Goal: Task Accomplishment & Management: Use online tool/utility

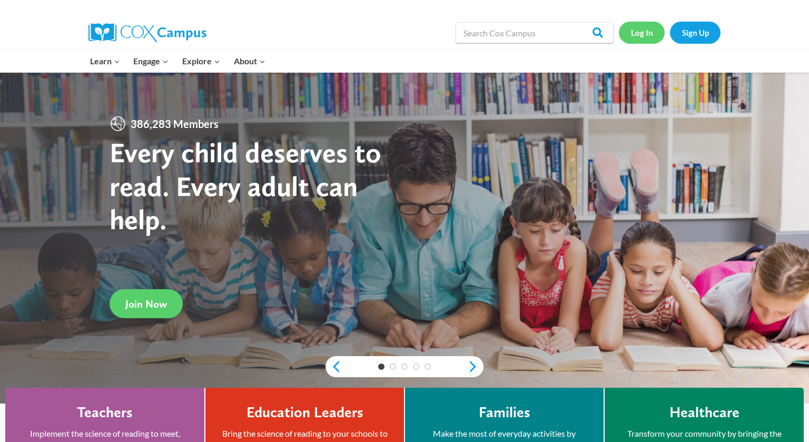
click at [643, 35] on link "Log In" at bounding box center [642, 33] width 46 height 22
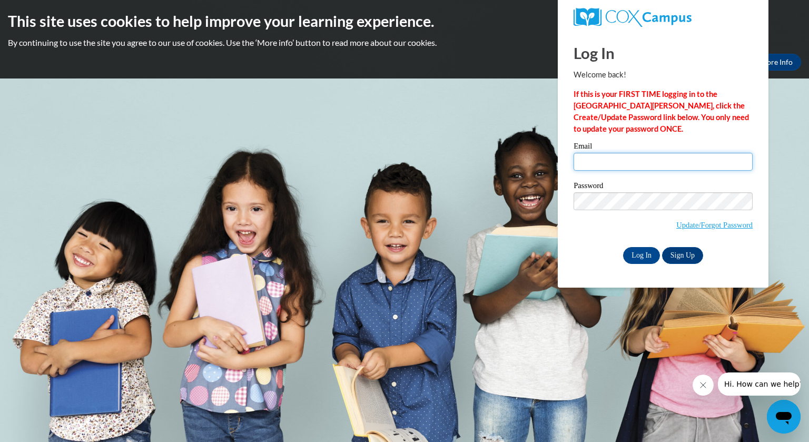
click at [609, 159] on input "Email" at bounding box center [662, 162] width 179 height 18
type input "baerk@mjsd.k12.wi.us"
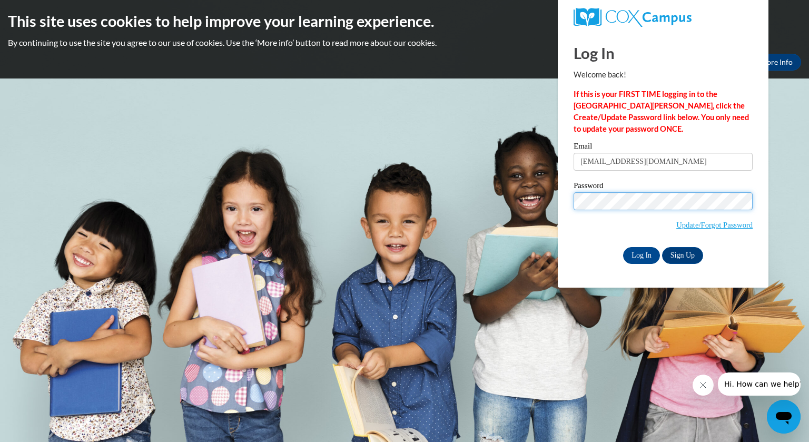
click at [623, 247] on input "Log In" at bounding box center [641, 255] width 37 height 17
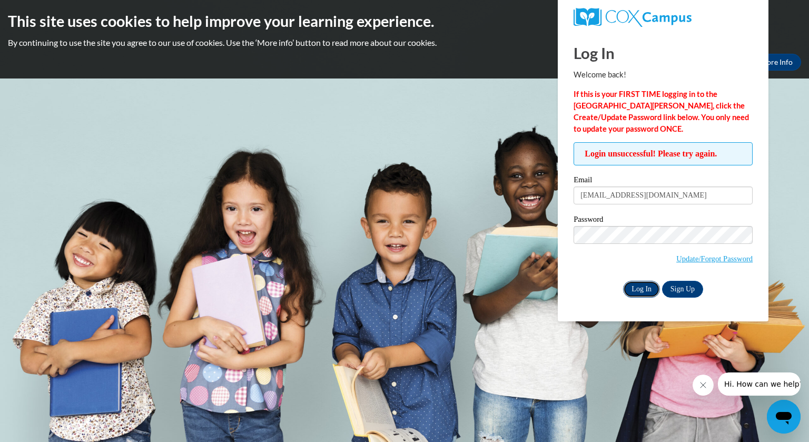
click at [639, 290] on input "Log In" at bounding box center [641, 289] width 37 height 17
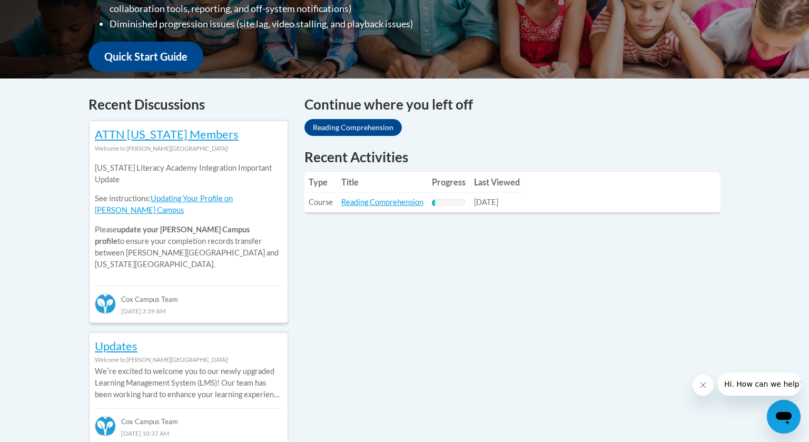
scroll to position [372, 0]
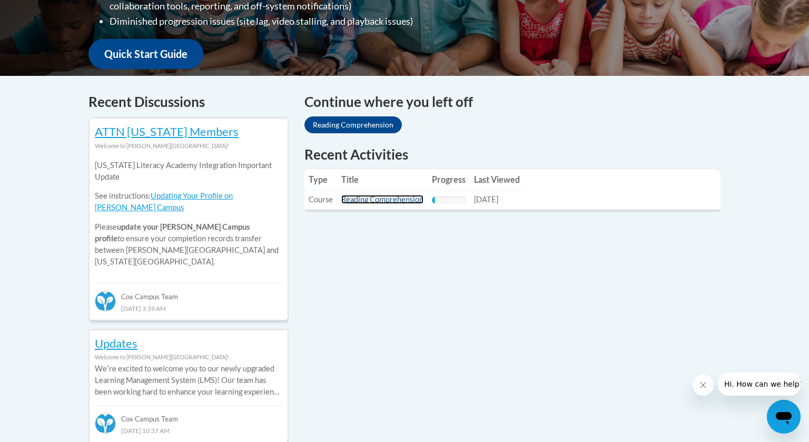
click at [393, 200] on link "Reading Comprehension" at bounding box center [382, 199] width 82 height 9
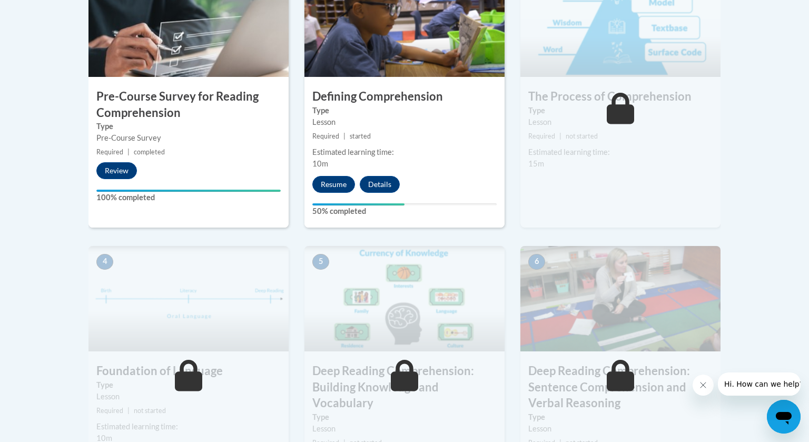
scroll to position [381, 0]
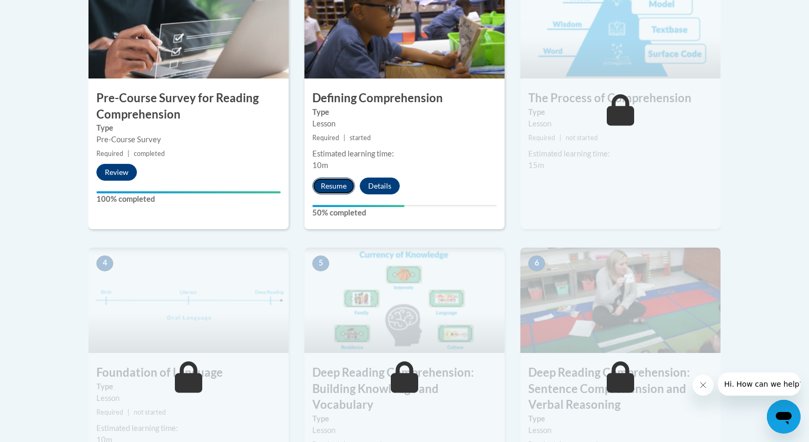
click at [334, 187] on button "Resume" at bounding box center [333, 185] width 43 height 17
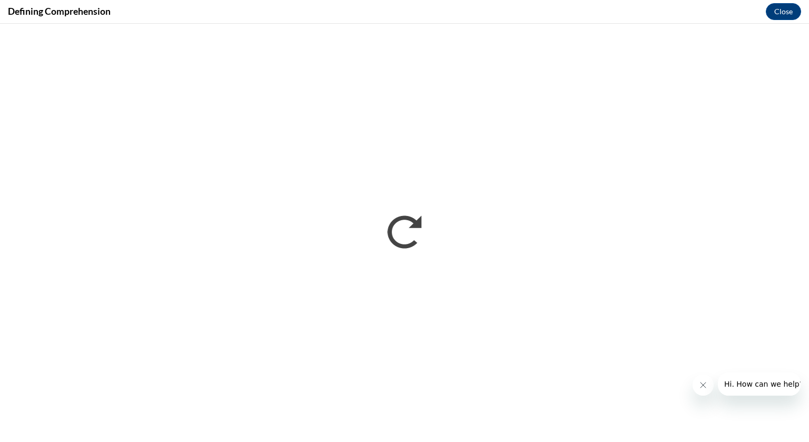
scroll to position [0, 0]
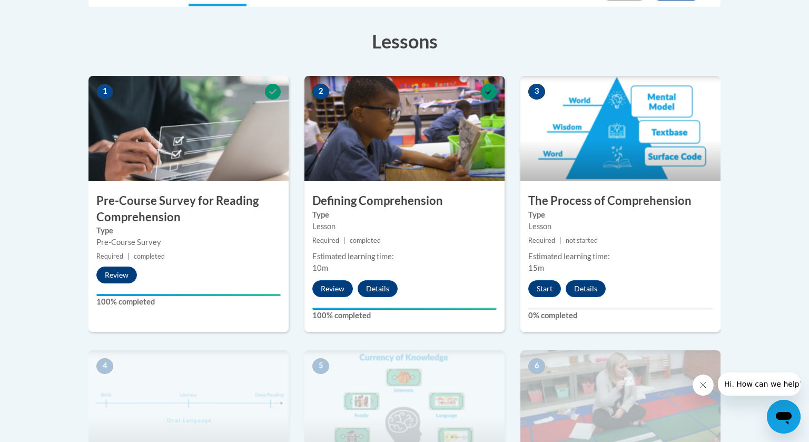
scroll to position [281, 0]
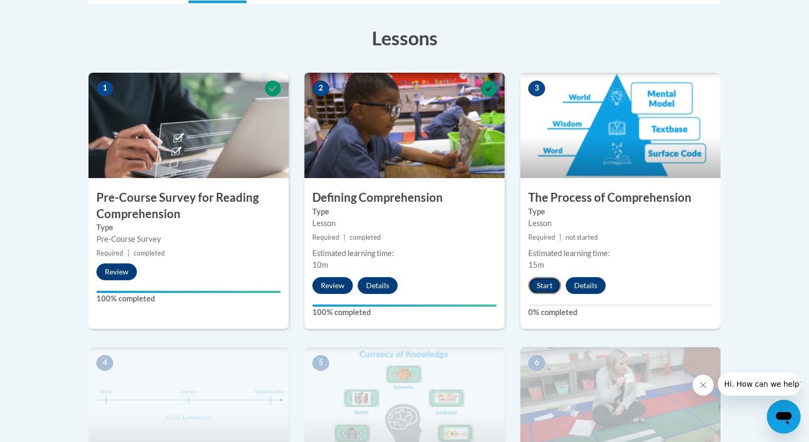
click at [546, 285] on button "Start" at bounding box center [544, 285] width 33 height 17
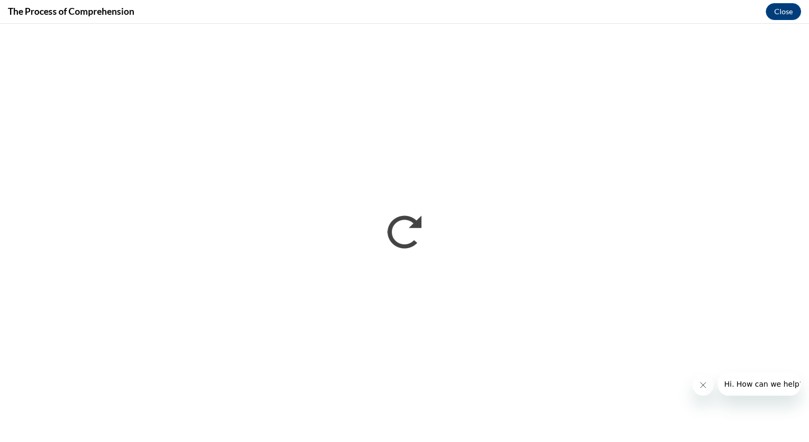
scroll to position [0, 0]
